Goal: Navigation & Orientation: Find specific page/section

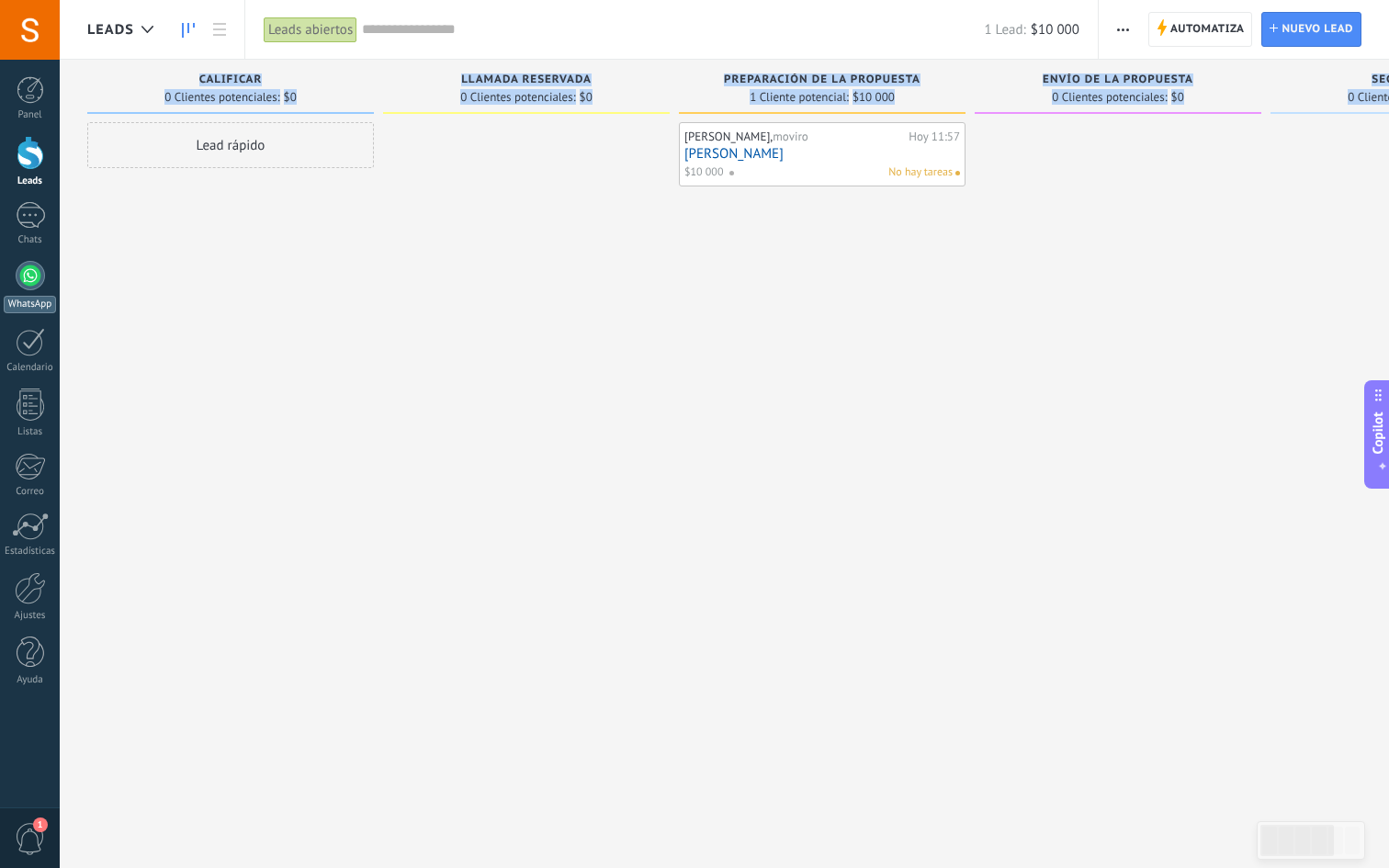
scroll to position [19, 0]
click at [26, 158] on div at bounding box center [31, 153] width 28 height 34
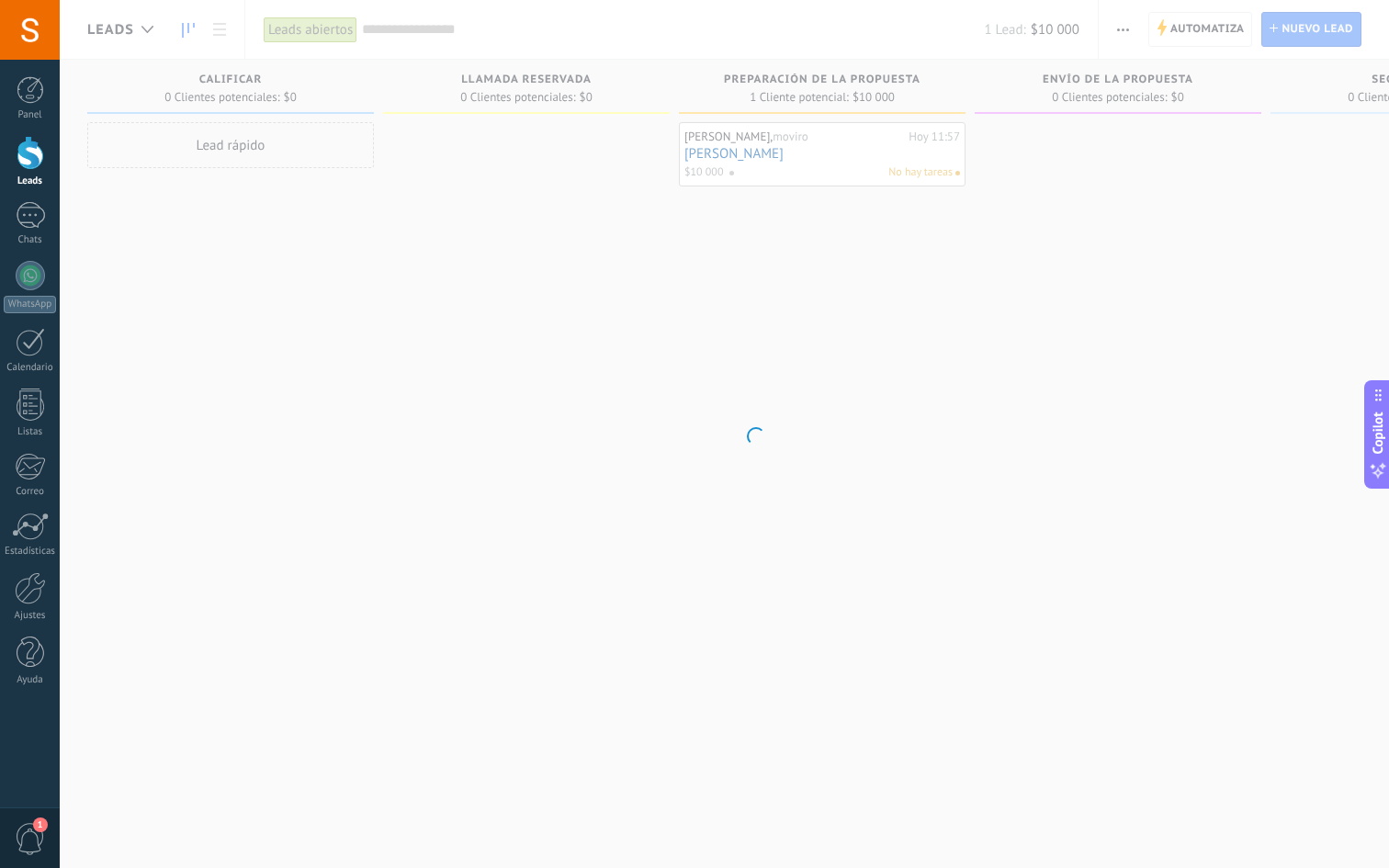
click at [373, 185] on body ".abccls-1,.abccls-2{fill-rule:evenodd}.abccls-2{fill:#fff} .abfcls-1{fill:none}…" at bounding box center [694, 434] width 1389 height 868
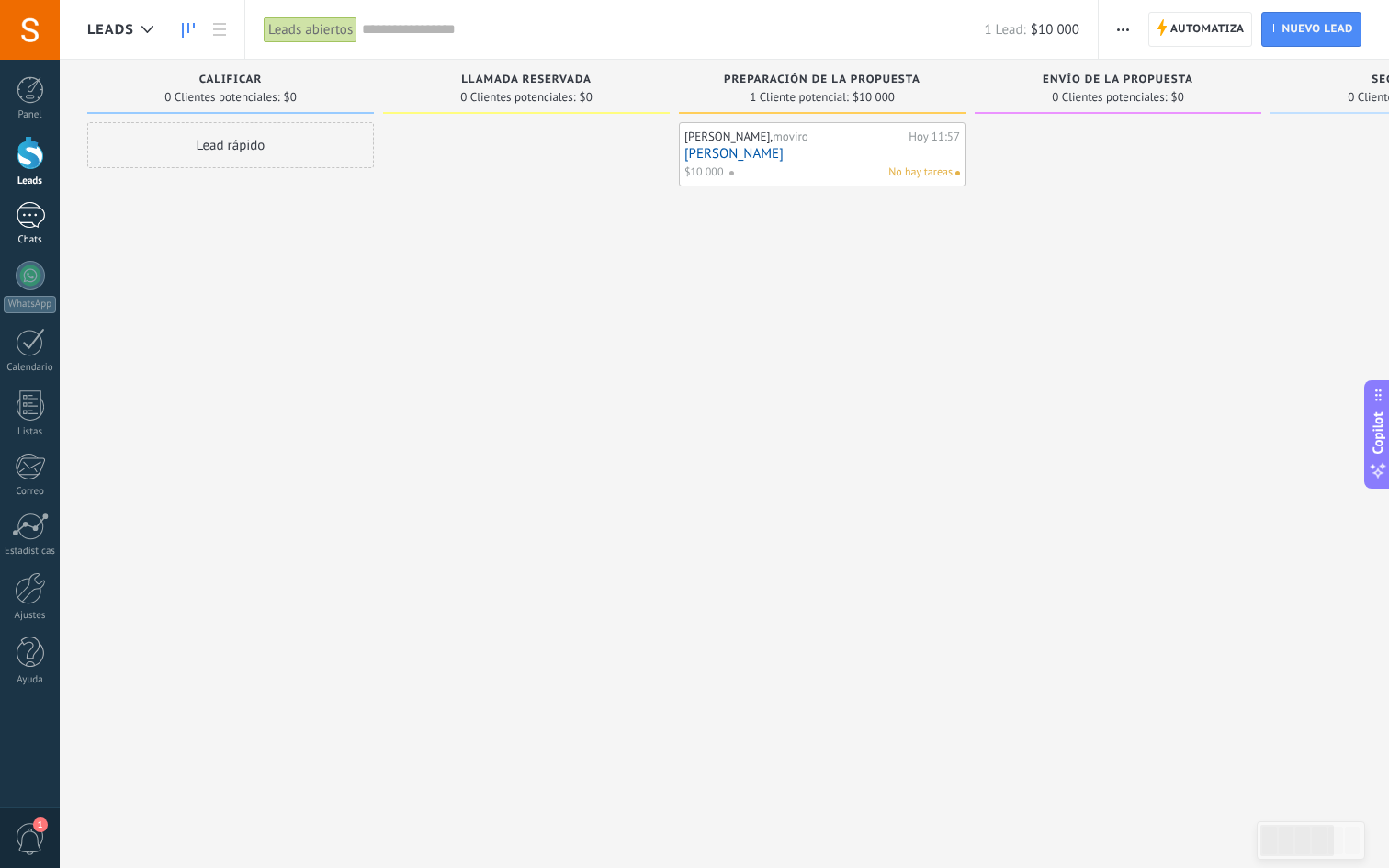
click at [29, 219] on div at bounding box center [31, 215] width 30 height 27
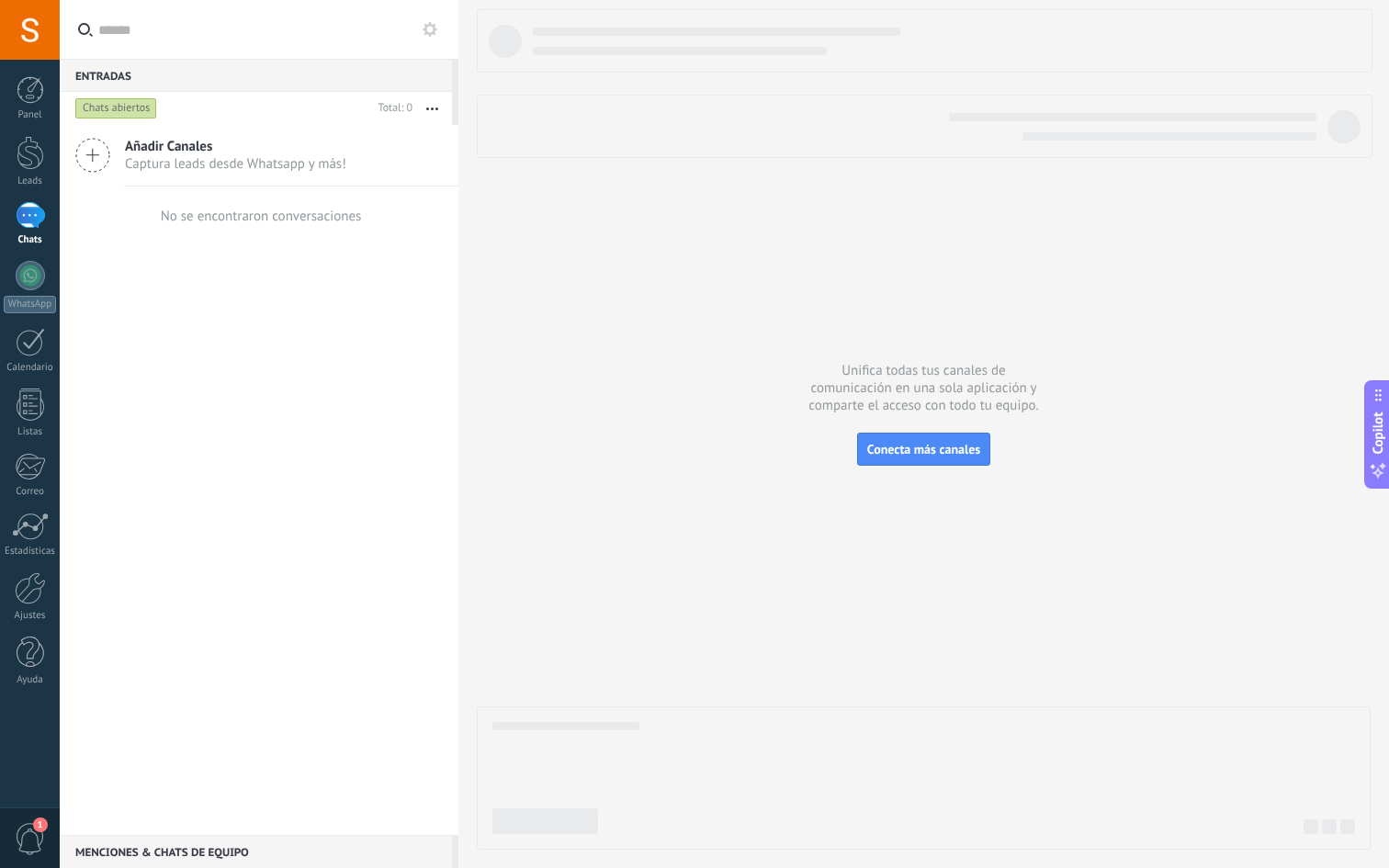
click at [117, 164] on div "Añadir Canales Captura leads desde Whatsapp y más!" at bounding box center [259, 155] width 399 height 62
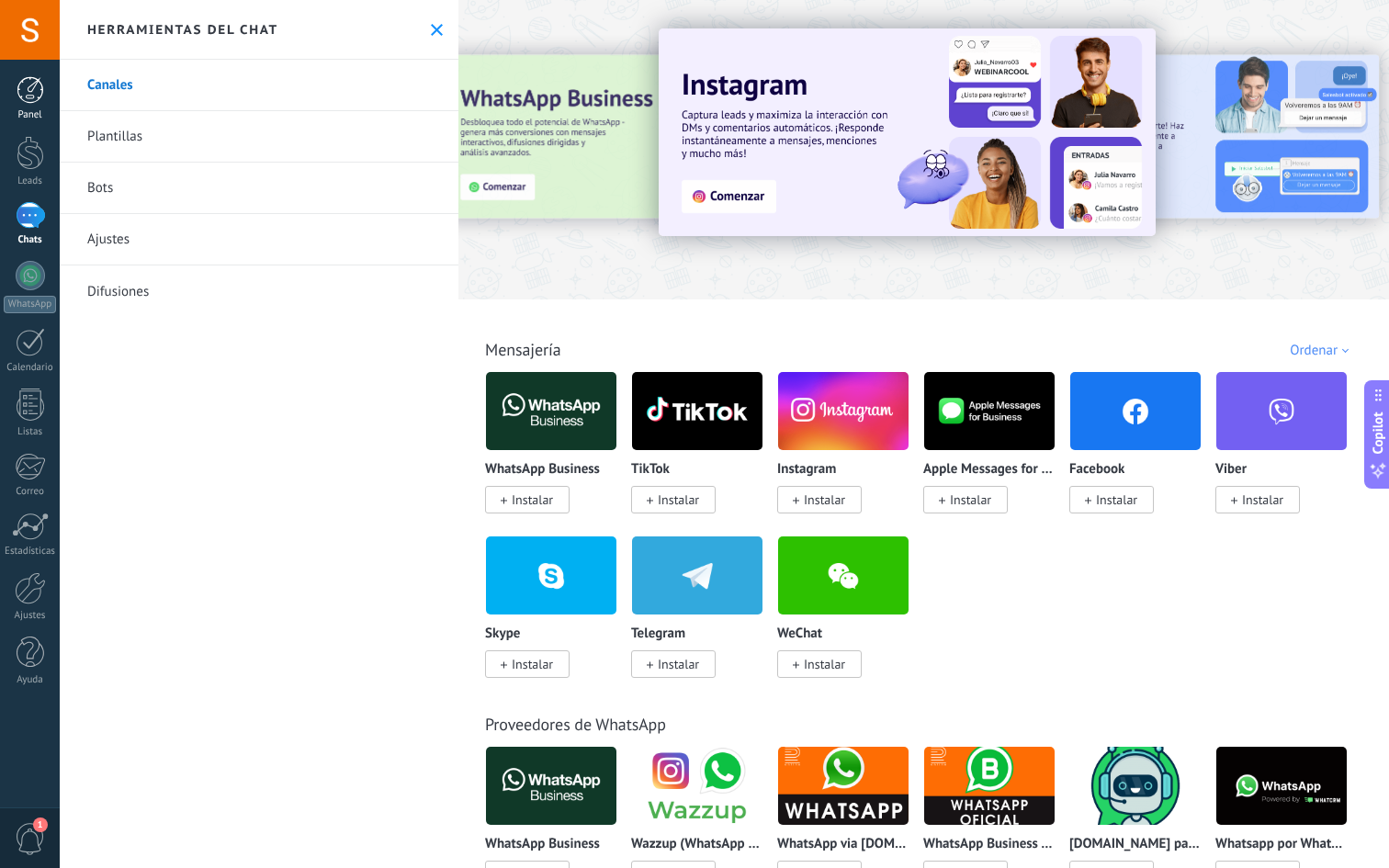
click at [23, 92] on div at bounding box center [31, 90] width 28 height 28
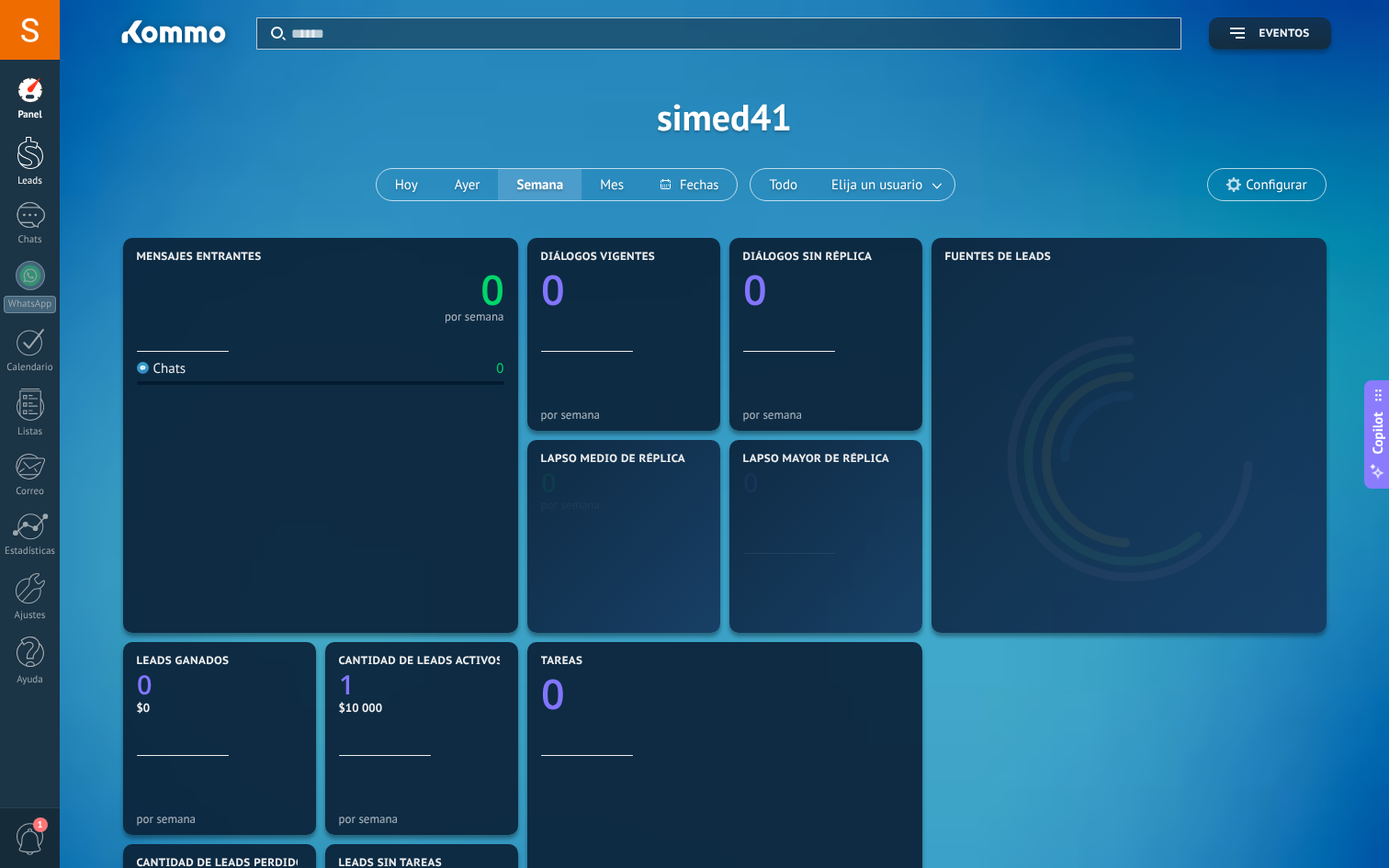
click at [30, 151] on div at bounding box center [31, 153] width 28 height 34
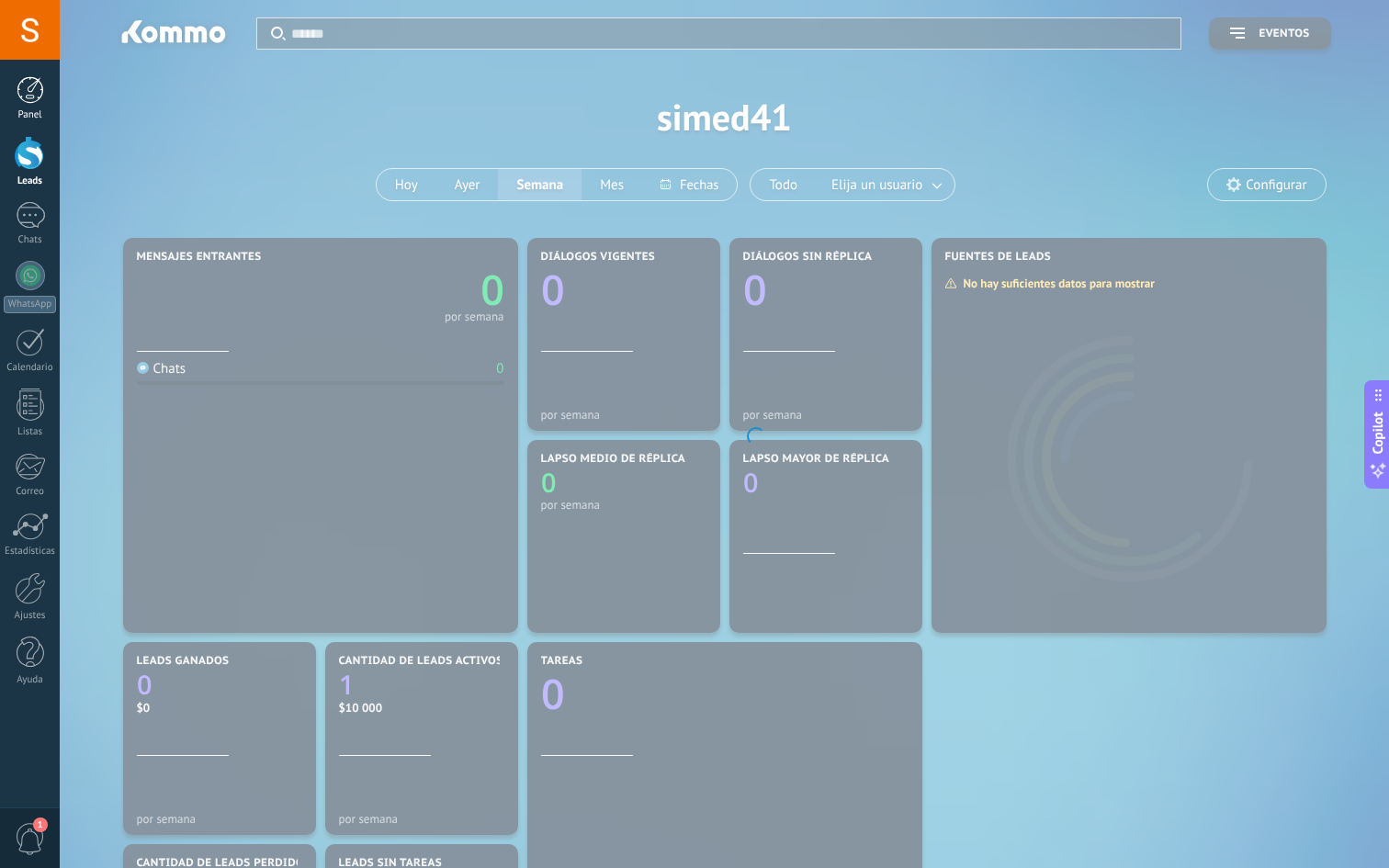
click at [32, 101] on div at bounding box center [31, 90] width 28 height 28
click at [26, 171] on link "Leads" at bounding box center [30, 161] width 60 height 51
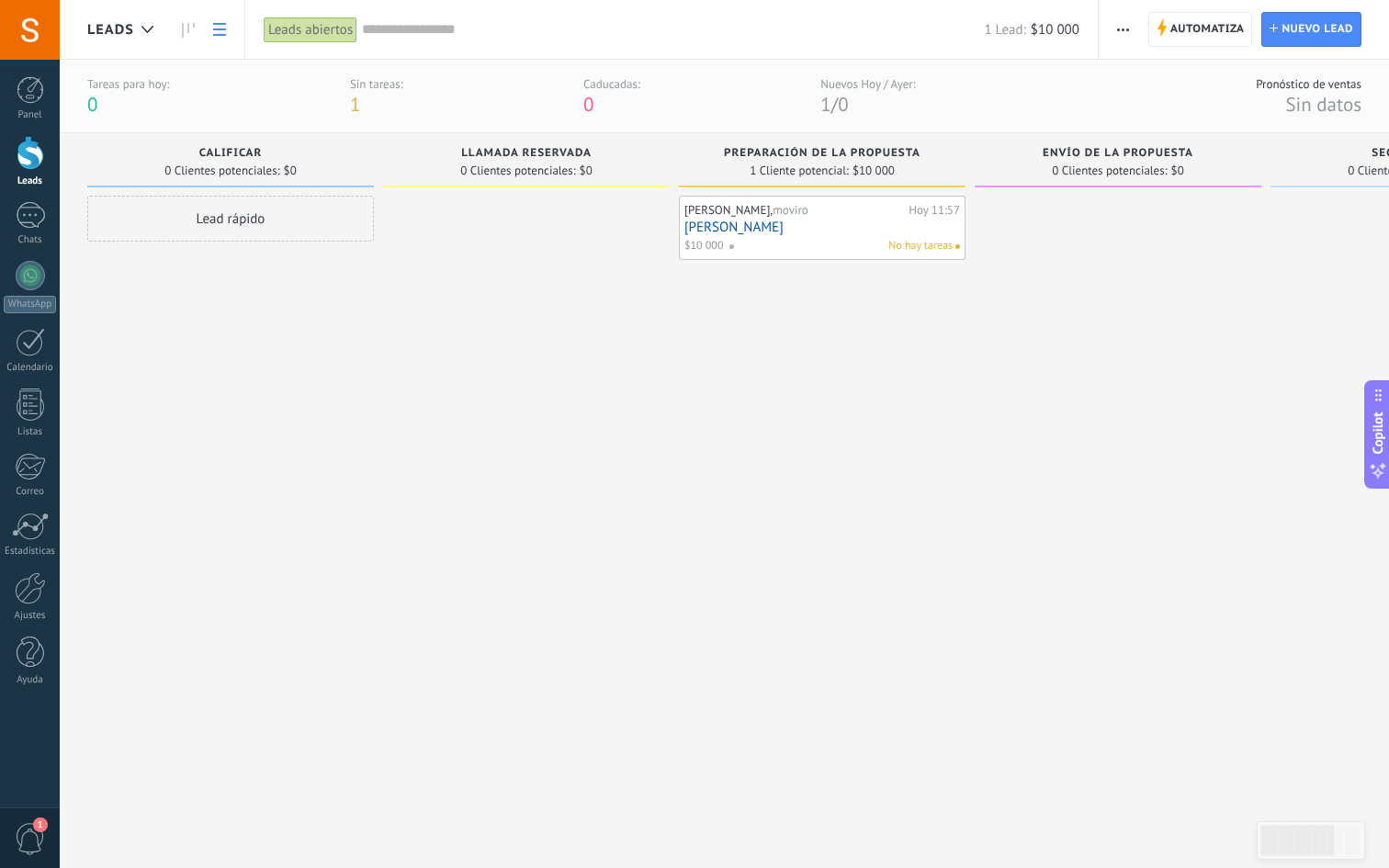
click at [208, 26] on link at bounding box center [220, 30] width 32 height 35
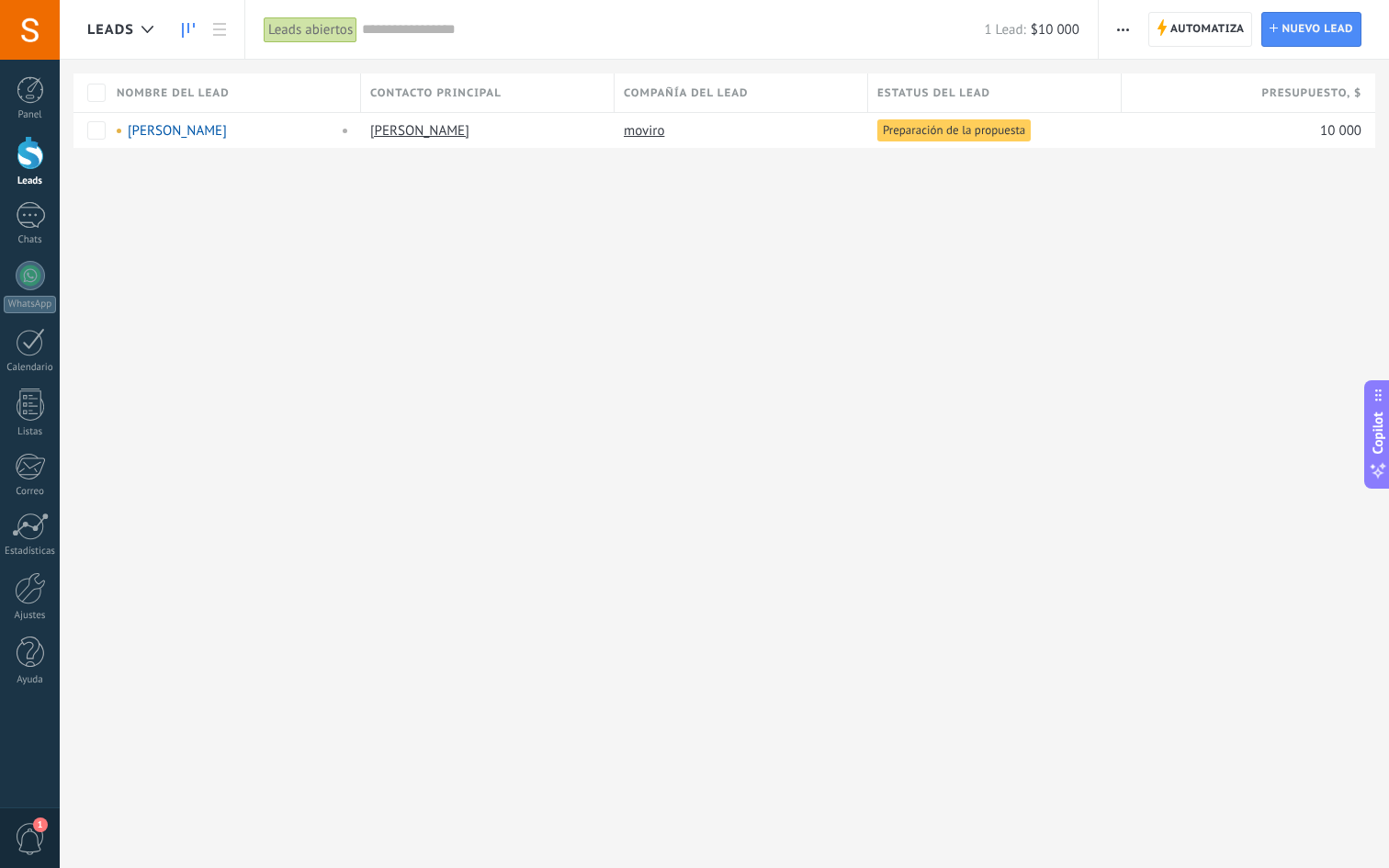
click at [193, 26] on use at bounding box center [188, 30] width 13 height 15
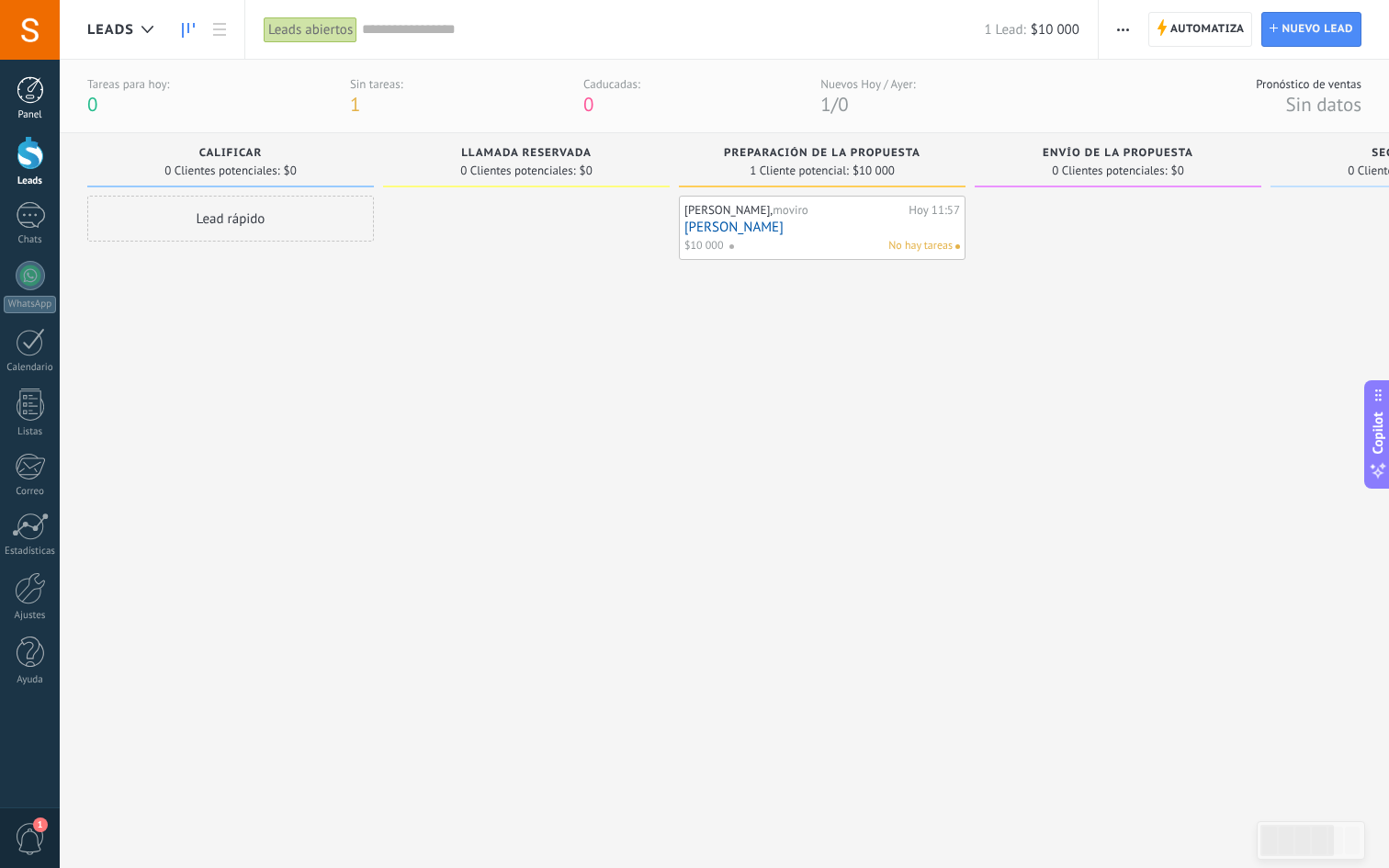
click at [32, 105] on link "Panel" at bounding box center [30, 98] width 60 height 45
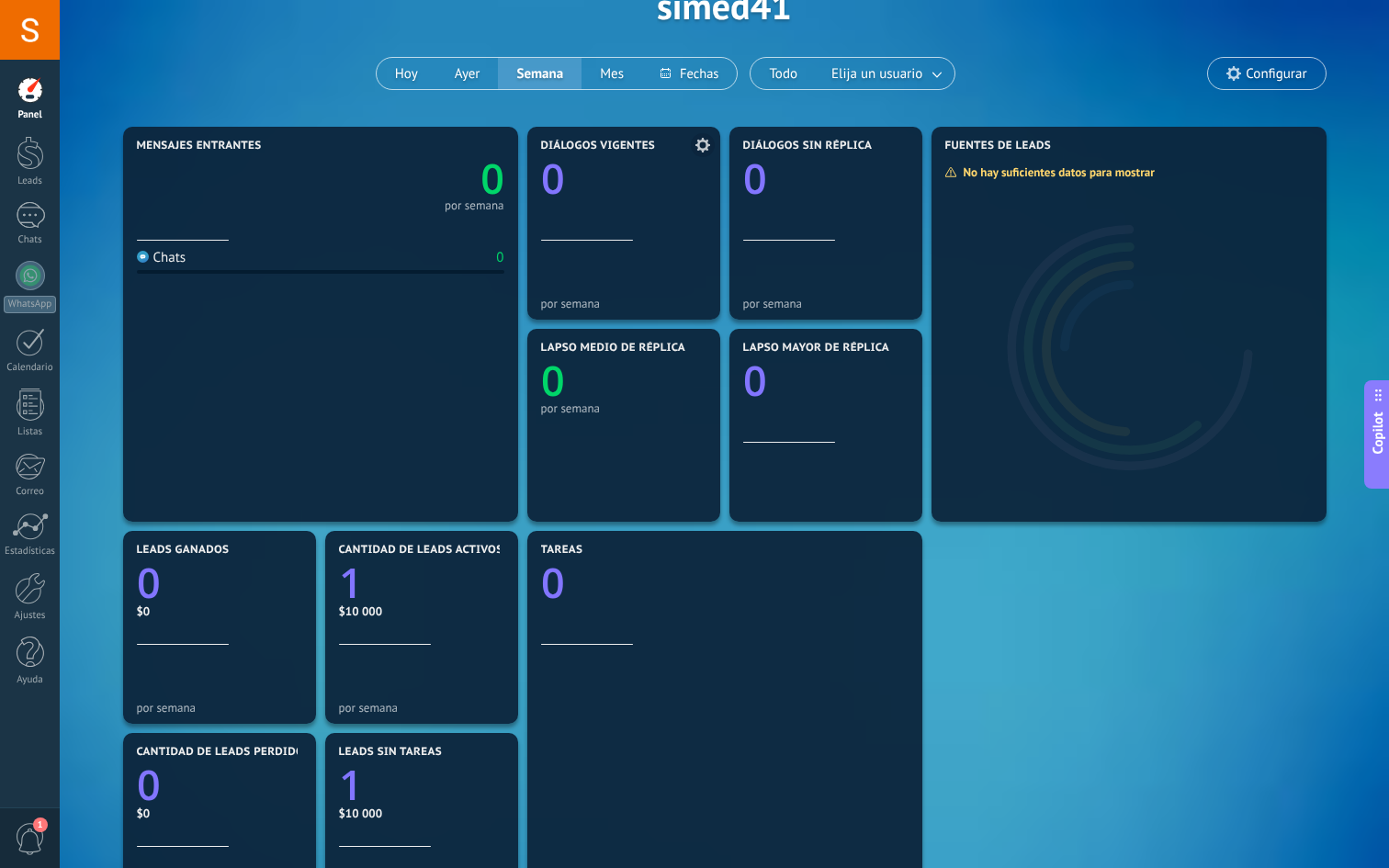
scroll to position [136, 0]
